Goal: Transaction & Acquisition: Purchase product/service

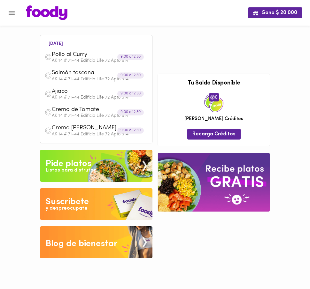
click at [57, 163] on div "Pide platos" at bounding box center [69, 163] width 46 height 13
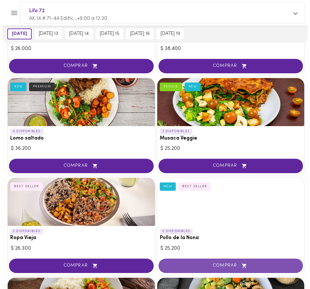
scroll to position [101, 0]
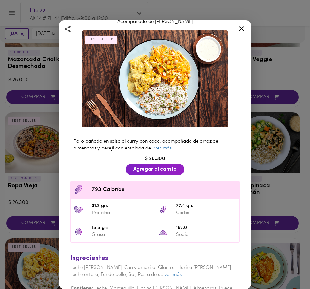
scroll to position [45, 0]
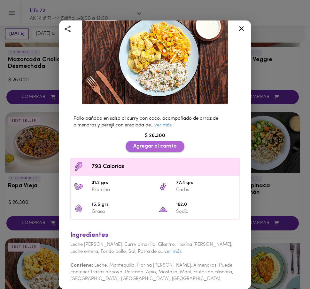
click at [148, 146] on span "Agregar al carrito" at bounding box center [155, 146] width 44 height 6
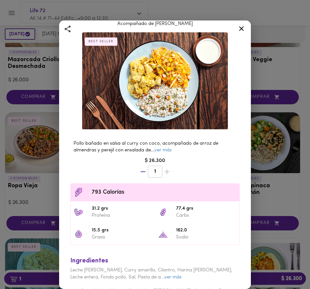
scroll to position [0, 0]
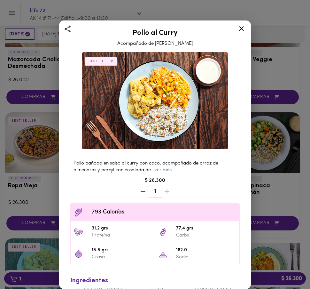
click at [243, 28] on icon at bounding box center [242, 29] width 8 height 8
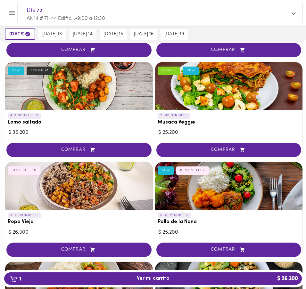
scroll to position [297, 0]
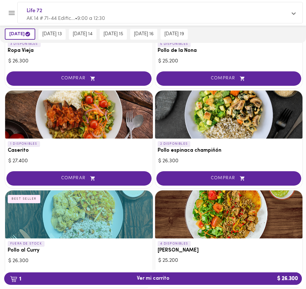
click at [18, 275] on icon "button" at bounding box center [18, 278] width 5 height 6
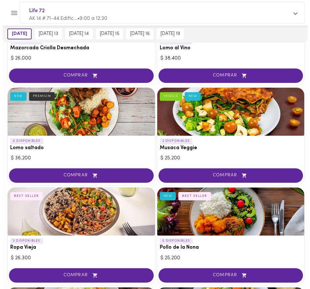
scroll to position [90, 0]
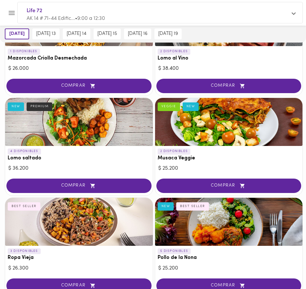
click at [46, 13] on span "Life 72" at bounding box center [157, 11] width 260 height 8
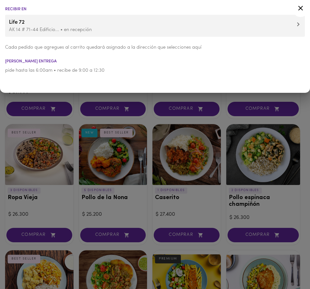
click at [18, 28] on p "AK 14 # 71-44 Edificio... • en recepción" at bounding box center [155, 30] width 292 height 7
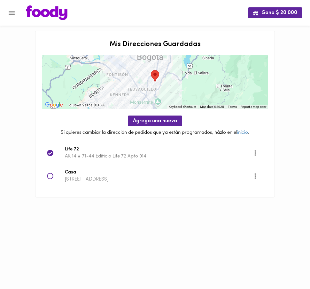
click at [50, 177] on icon at bounding box center [50, 176] width 6 height 6
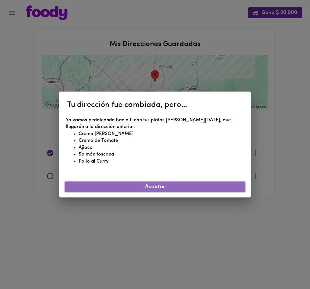
click at [148, 184] on span "Aceptar" at bounding box center [155, 187] width 171 height 6
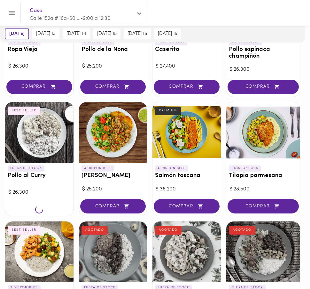
scroll to position [238, 0]
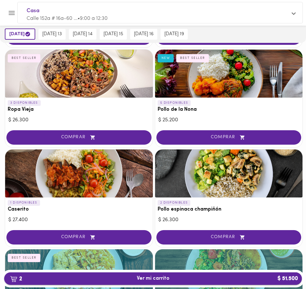
click at [145, 278] on span "2 Ver mi carrito $ 51.500" at bounding box center [153, 279] width 33 height 6
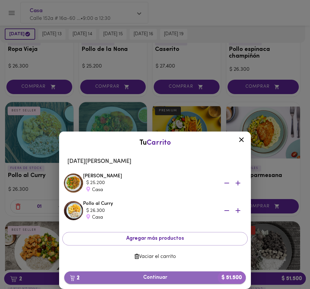
click at [152, 279] on span "2 Continuar $ 51.500" at bounding box center [155, 278] width 172 height 6
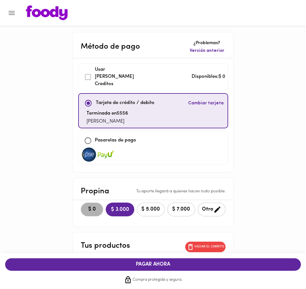
click at [85, 206] on span "$ 0" at bounding box center [92, 209] width 14 height 6
click at [0, 0] on span "PAGAR AHORA" at bounding box center [0, 0] width 0 height 0
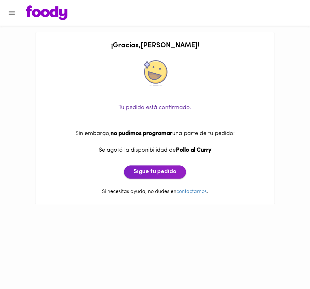
click at [151, 173] on span "Sigue tu pedido" at bounding box center [155, 172] width 43 height 7
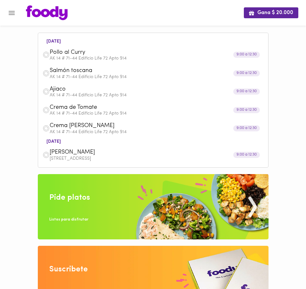
scroll to position [5, 0]
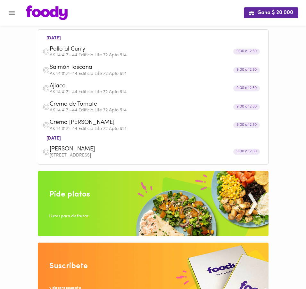
click at [73, 214] on div "Listos para disfrutar" at bounding box center [68, 216] width 39 height 5
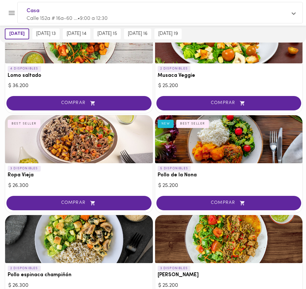
scroll to position [167, 0]
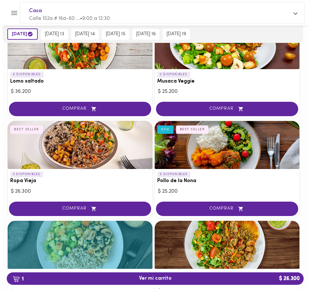
scroll to position [167, 0]
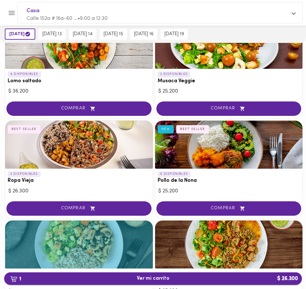
click at [148, 277] on span "1 Ver mi carrito $ 26.300" at bounding box center [153, 279] width 33 height 6
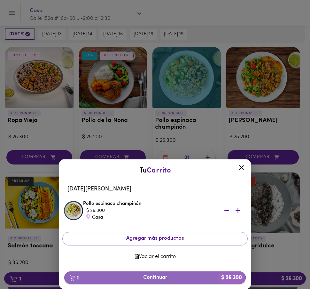
click at [157, 276] on span "1 Continuar $ 26.300" at bounding box center [155, 278] width 172 height 6
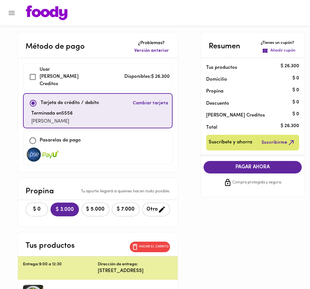
checkbox input "true"
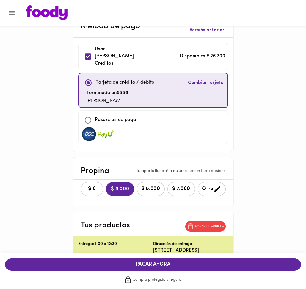
scroll to position [21, 0]
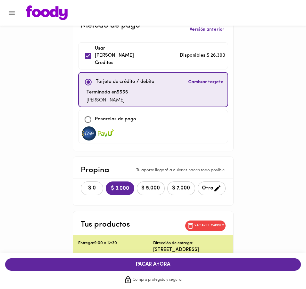
click at [85, 185] on span "$ 0" at bounding box center [92, 188] width 14 height 6
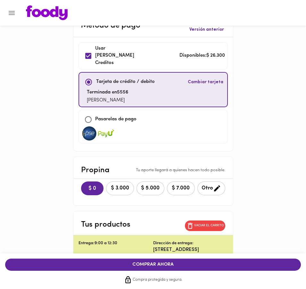
click at [110, 185] on span "$ 3.000" at bounding box center [120, 188] width 20 height 6
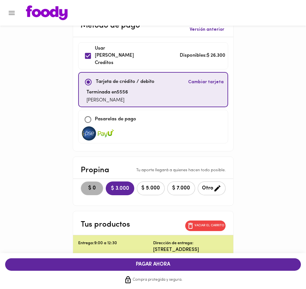
click at [85, 185] on span "$ 0" at bounding box center [92, 188] width 14 height 6
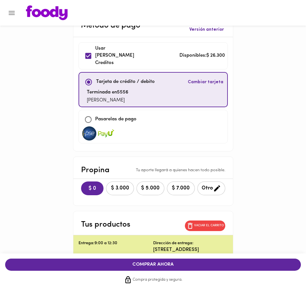
click at [0, 0] on span "COMPRAR AHORA" at bounding box center [0, 0] width 0 height 0
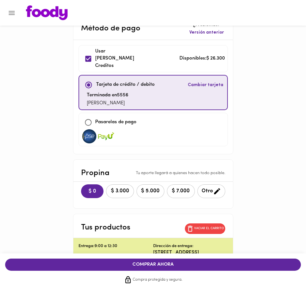
scroll to position [28, 0]
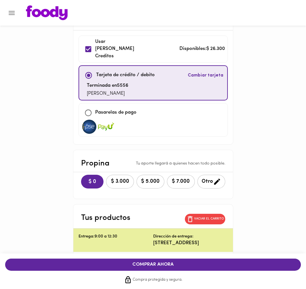
click at [0, 0] on span "COMPRAR AHORA" at bounding box center [0, 0] width 0 height 0
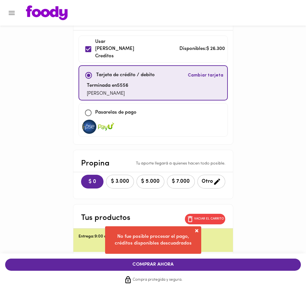
click at [241, 204] on div "Método de pago ¿Problemas? Versión anterior Usar [PERSON_NAME] Creditos Disponi…" at bounding box center [153, 220] width 306 height 433
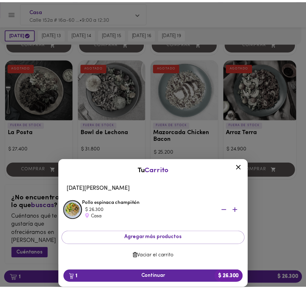
scroll to position [652, 0]
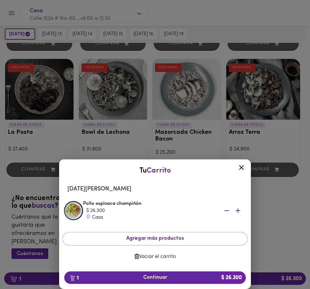
click at [242, 167] on icon at bounding box center [241, 167] width 5 height 5
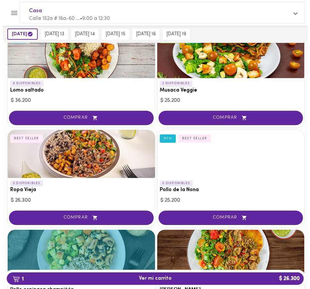
scroll to position [173, 0]
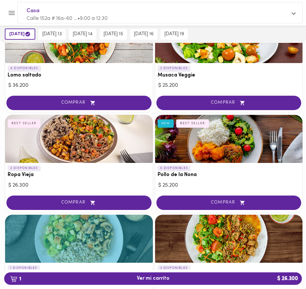
click at [130, 277] on span "1 Ver mi carrito $ 26.300" at bounding box center [152, 279] width 287 height 6
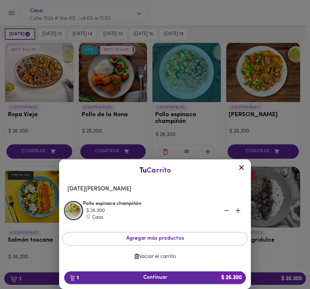
click at [155, 276] on span "1 Continuar $ 26.300" at bounding box center [155, 278] width 172 height 6
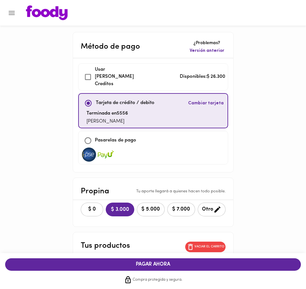
checkbox input "true"
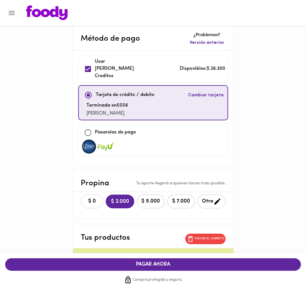
scroll to position [8, 0]
click at [85, 198] on span "$ 0" at bounding box center [92, 201] width 14 height 6
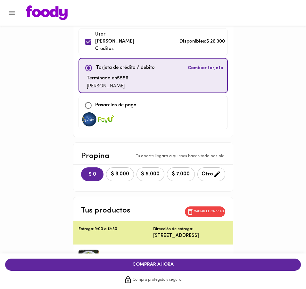
scroll to position [41, 0]
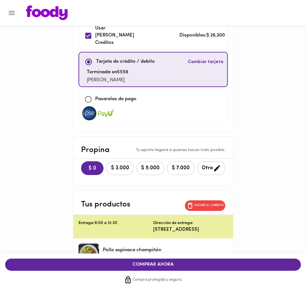
click at [0, 0] on span "COMPRAR AHORA" at bounding box center [0, 0] width 0 height 0
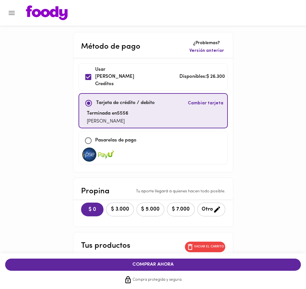
scroll to position [1, 0]
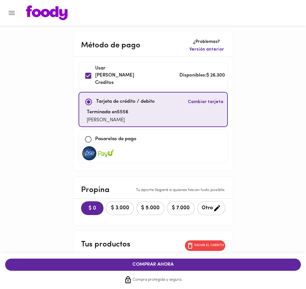
click at [189, 49] on span "Versión anterior" at bounding box center [206, 49] width 35 height 6
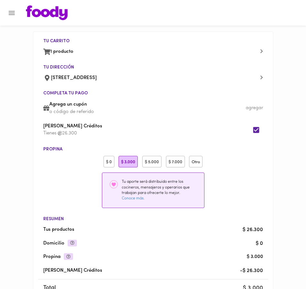
click at [106, 155] on li "$ 0 $ 3.000 $ 5.000 $ 7.000 Otro" at bounding box center [153, 161] width 230 height 17
click at [107, 158] on div "$ 0" at bounding box center [108, 162] width 11 height 12
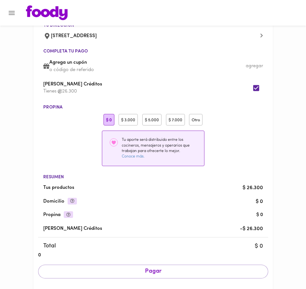
scroll to position [77, 0]
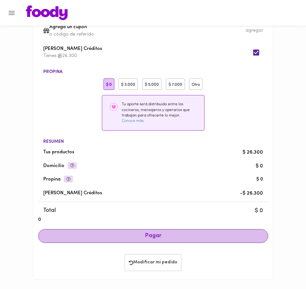
click at [147, 239] on span "Pagar" at bounding box center [153, 236] width 219 height 7
click at [153, 238] on span "Pagar" at bounding box center [153, 236] width 219 height 7
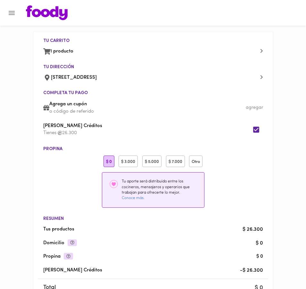
scroll to position [0, 0]
click at [255, 130] on input "checkbox" at bounding box center [256, 130] width 14 height 14
checkbox input "false"
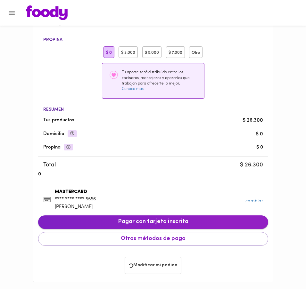
scroll to position [112, 0]
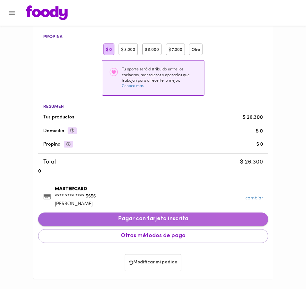
click at [148, 223] on button "Pagar con tarjeta inscrita" at bounding box center [153, 218] width 230 height 13
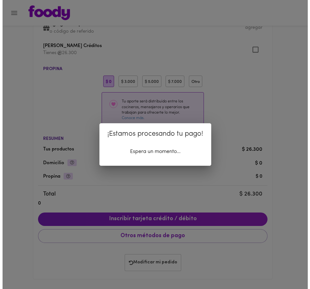
scroll to position [80, 0]
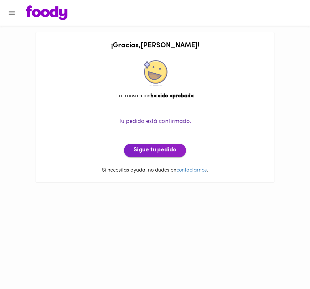
click at [149, 151] on span "Sigue tu pedido" at bounding box center [155, 150] width 43 height 7
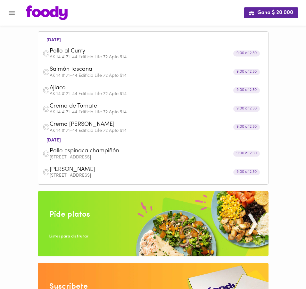
scroll to position [8, 0]
